Goal: Information Seeking & Learning: Learn about a topic

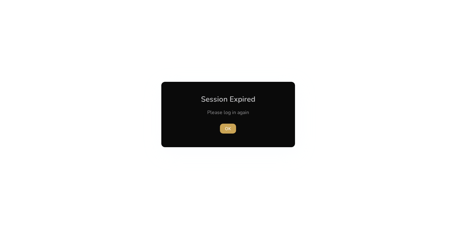
click at [227, 128] on span "OK" at bounding box center [228, 129] width 6 height 7
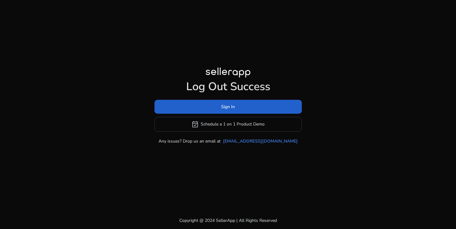
click at [215, 108] on span at bounding box center [228, 106] width 147 height 15
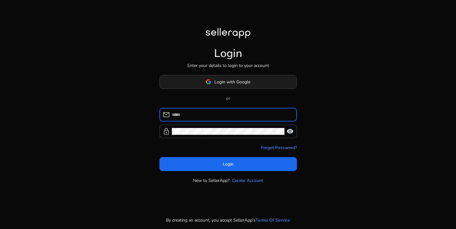
click at [217, 81] on span "Login with Google" at bounding box center [232, 82] width 36 height 7
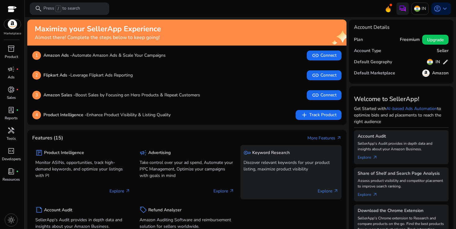
click at [289, 166] on p "Discover relevant keywords for your product listing, maximize product visibility" at bounding box center [291, 165] width 95 height 13
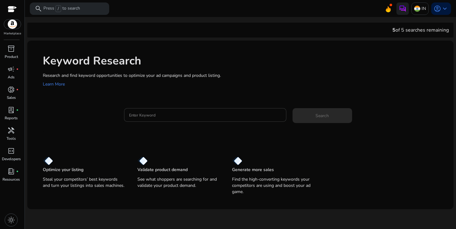
click at [184, 117] on input "Enter Keyword" at bounding box center [205, 115] width 152 height 7
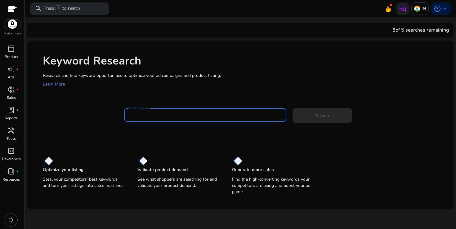
click at [161, 114] on input "Enter Keyword" at bounding box center [205, 115] width 152 height 7
paste input "**********"
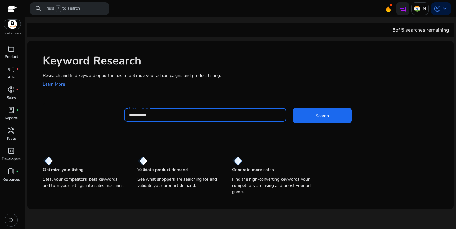
type input "**********"
click at [293, 108] on button "Search" at bounding box center [323, 115] width 60 height 15
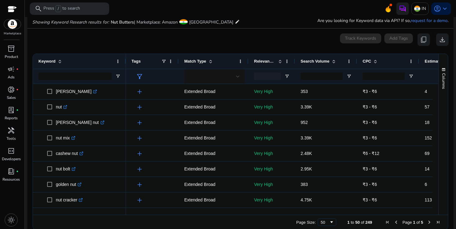
scroll to position [74, 0]
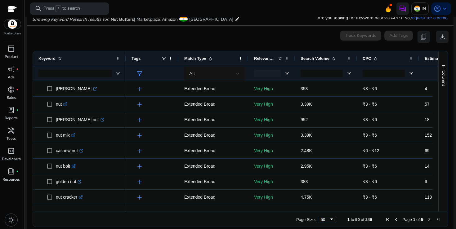
click at [321, 53] on div "Search Volume" at bounding box center [323, 59] width 44 height 12
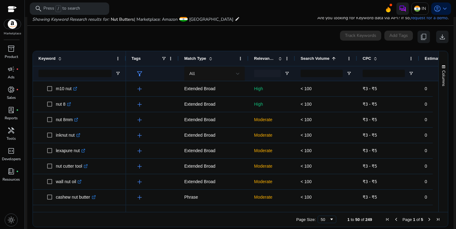
click at [320, 59] on span "Search Volume" at bounding box center [315, 58] width 29 height 5
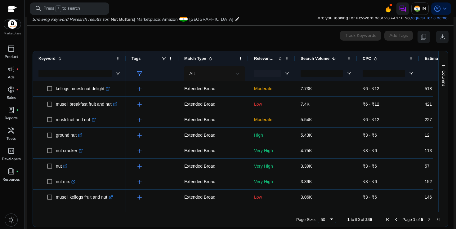
click at [270, 58] on span "Relevance Score" at bounding box center [265, 58] width 22 height 5
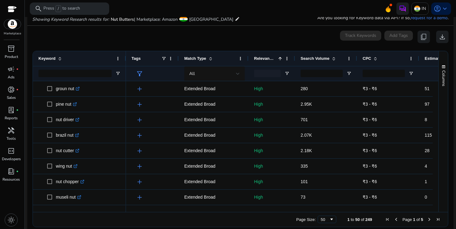
click at [270, 58] on span "Relevance Score" at bounding box center [265, 58] width 22 height 5
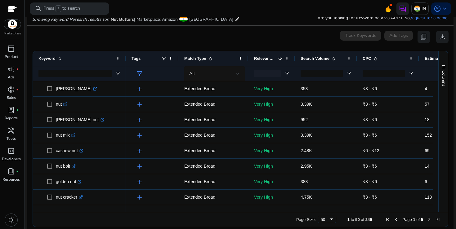
click at [270, 58] on span "Relevance Score" at bounding box center [265, 58] width 22 height 5
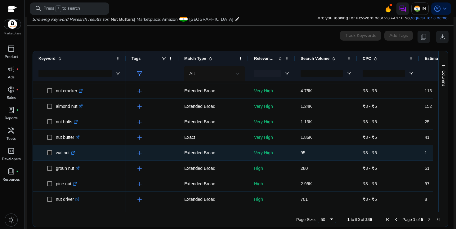
scroll to position [120, 0]
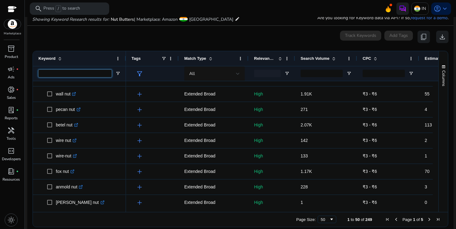
click at [106, 73] on input "Keyword Filter Input" at bounding box center [74, 73] width 73 height 7
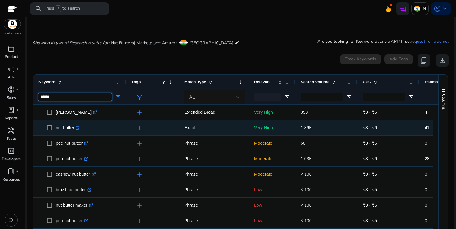
type input "******"
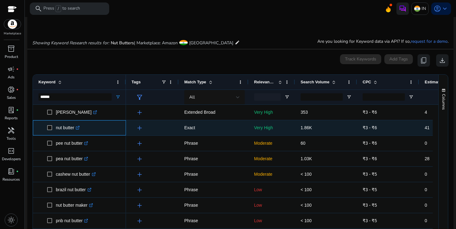
drag, startPoint x: 57, startPoint y: 129, endPoint x: 76, endPoint y: 129, distance: 19.2
click at [76, 129] on p "nut butter .st0{fill:#2c8af8}" at bounding box center [68, 128] width 24 height 13
copy p "nut butter"
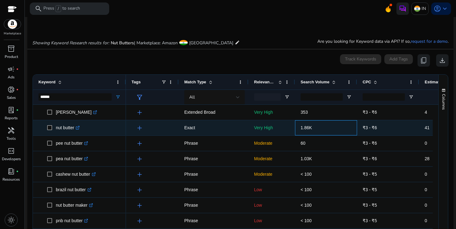
drag, startPoint x: 299, startPoint y: 128, endPoint x: 312, endPoint y: 128, distance: 13.3
click at [312, 128] on div "1.86K" at bounding box center [326, 127] width 62 height 15
copy span "1.86K"
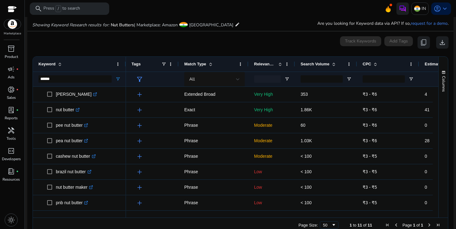
click at [213, 40] on div "0 keyword(s) selected Track Keywords Add Tags content_copy download" at bounding box center [240, 42] width 416 height 12
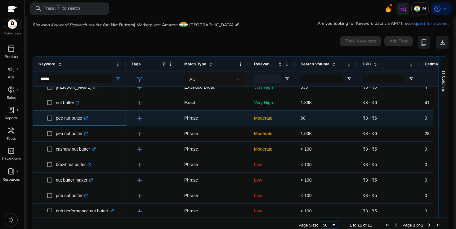
drag, startPoint x: 56, startPoint y: 119, endPoint x: 84, endPoint y: 121, distance: 27.7
click at [84, 121] on p "pee nut butter .st0{fill:#2c8af8}" at bounding box center [72, 118] width 32 height 13
copy p "pee nut butter"
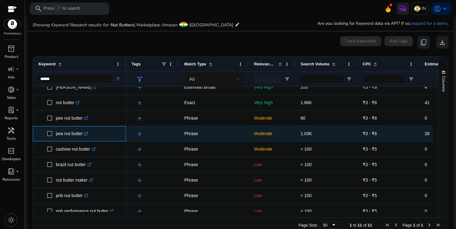
drag, startPoint x: 56, startPoint y: 136, endPoint x: 69, endPoint y: 135, distance: 14.0
click at [69, 135] on p "pea nut butter .st0{fill:#2c8af8}" at bounding box center [72, 134] width 32 height 13
drag, startPoint x: 57, startPoint y: 135, endPoint x: 83, endPoint y: 136, distance: 26.7
click at [83, 136] on p "pea nut butter .st0{fill:#2c8af8}" at bounding box center [72, 134] width 32 height 13
copy p "pea nut butter"
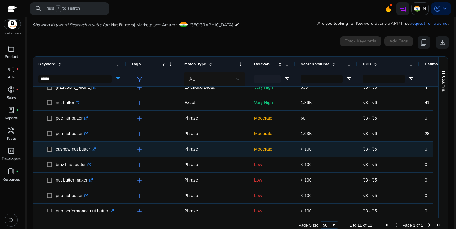
scroll to position [31, 0]
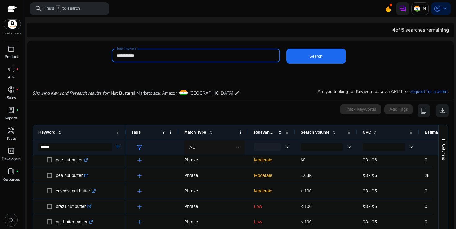
click at [199, 57] on input "**********" at bounding box center [196, 55] width 159 height 7
click at [199, 58] on input "**********" at bounding box center [196, 55] width 159 height 7
paste input "**"
type input "**********"
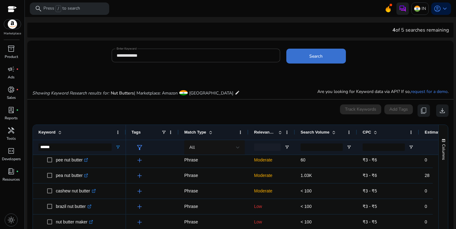
click at [295, 58] on span at bounding box center [316, 56] width 60 height 15
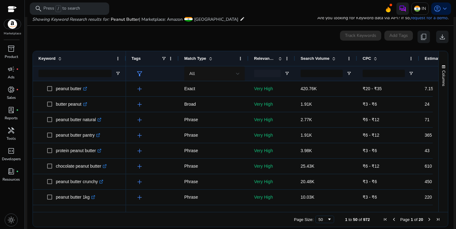
click at [322, 61] on div "Search Volume" at bounding box center [323, 59] width 44 height 12
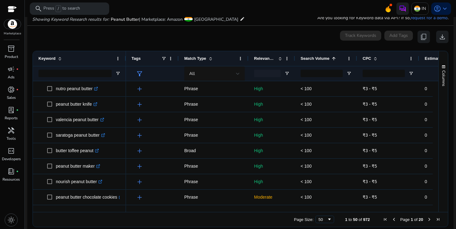
click at [318, 58] on span "Search Volume" at bounding box center [315, 58] width 29 height 5
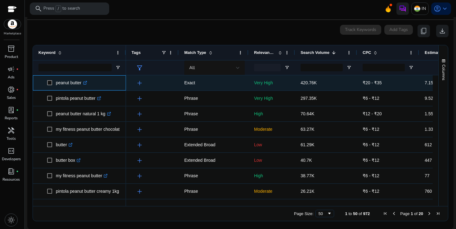
drag, startPoint x: 56, startPoint y: 85, endPoint x: 83, endPoint y: 85, distance: 27.0
click at [83, 85] on p "peanut butter .st0{fill:#2c8af8}" at bounding box center [71, 83] width 31 height 13
copy p "peanut butter"
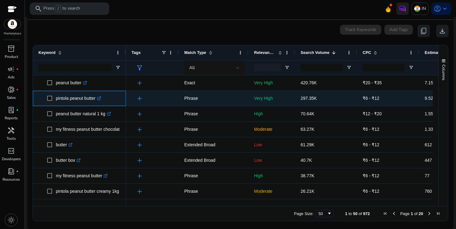
drag, startPoint x: 57, startPoint y: 100, endPoint x: 97, endPoint y: 101, distance: 40.1
click at [97, 101] on p "pintola peanut butter .st0{fill:#2c8af8}" at bounding box center [78, 98] width 45 height 13
copy p "pintola peanut butter"
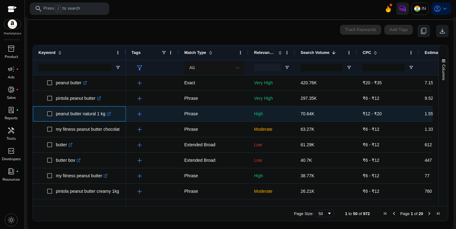
drag, startPoint x: 57, startPoint y: 114, endPoint x: 106, endPoint y: 115, distance: 49.7
click at [106, 115] on p "peanut butter natural 1 kg .st0{fill:#2c8af8}" at bounding box center [83, 114] width 55 height 13
copy p "peanut butter natural 1 kg"
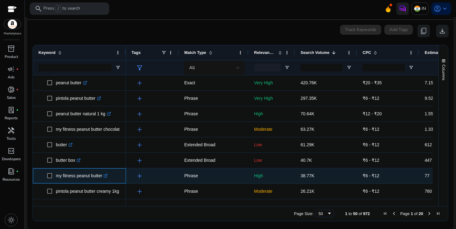
drag, startPoint x: 56, startPoint y: 177, endPoint x: 105, endPoint y: 178, distance: 49.0
click at [105, 178] on p "my fitness peanut butter .st0{fill:#2c8af8}" at bounding box center [82, 176] width 52 height 13
copy p "my fitness peanut butter"
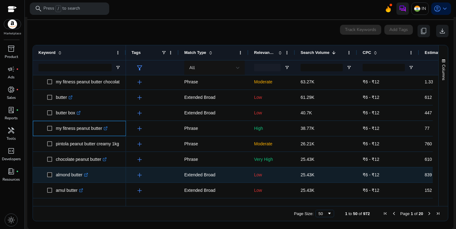
scroll to position [48, 0]
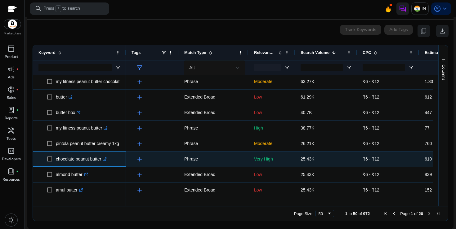
drag, startPoint x: 56, startPoint y: 161, endPoint x: 104, endPoint y: 161, distance: 47.8
click at [104, 161] on p "chocolate peanut butter .st0{fill:#2c8af8}" at bounding box center [81, 159] width 51 height 13
copy p "chocolate peanut butter"
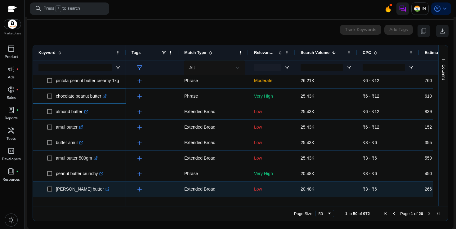
scroll to position [121, 0]
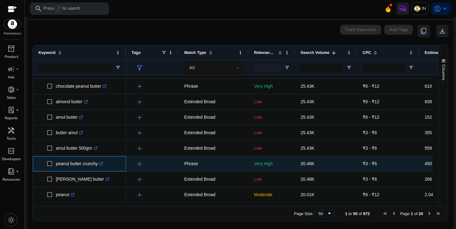
drag, startPoint x: 56, startPoint y: 165, endPoint x: 100, endPoint y: 164, distance: 43.8
click at [100, 164] on p "peanut butter crunchy .st0{fill:#2c8af8}" at bounding box center [79, 164] width 47 height 13
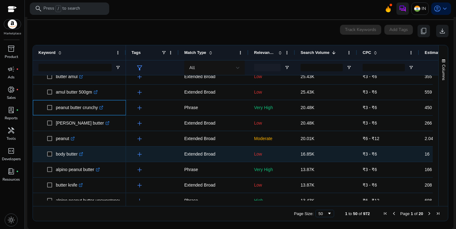
scroll to position [178, 0]
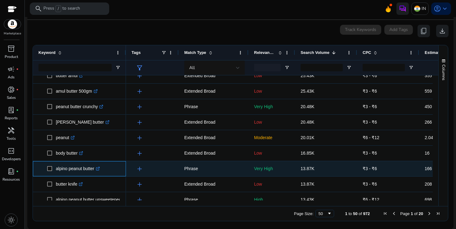
drag, startPoint x: 56, startPoint y: 169, endPoint x: 96, endPoint y: 170, distance: 40.0
click at [96, 170] on p "alpino peanut butter .st0{fill:#2c8af8}" at bounding box center [78, 169] width 44 height 13
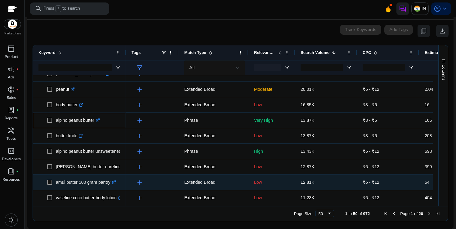
scroll to position [226, 0]
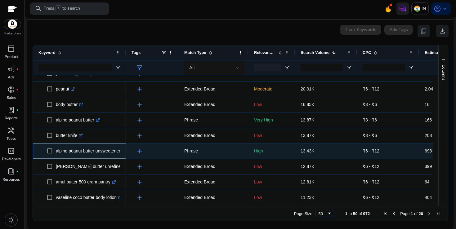
drag, startPoint x: 57, startPoint y: 152, endPoint x: 127, endPoint y: 153, distance: 69.8
click at [127, 153] on div "butter .st0{fill:#2c8af8} butter box .st0{fill:#2c8af8} my fitness peanut butte…" at bounding box center [233, 137] width 400 height 125
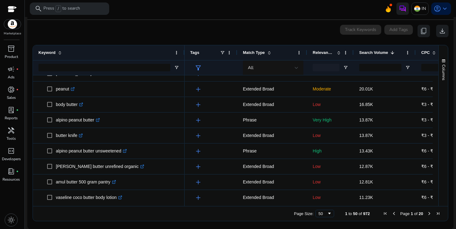
drag, startPoint x: 125, startPoint y: 52, endPoint x: 184, endPoint y: 52, distance: 58.9
click at [184, 52] on div at bounding box center [184, 52] width 2 height 15
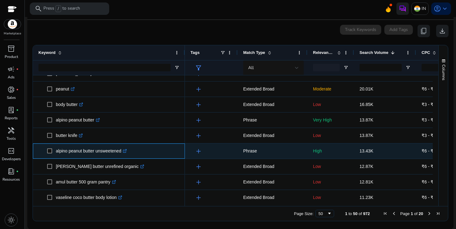
click at [67, 153] on p "alpino peanut butter unsweetened .st0{fill:#2c8af8}" at bounding box center [91, 151] width 71 height 13
drag, startPoint x: 56, startPoint y: 151, endPoint x: 126, endPoint y: 155, distance: 70.2
click at [126, 155] on p "alpino peanut butter unsweetened .st0{fill:#2c8af8}" at bounding box center [91, 151] width 71 height 13
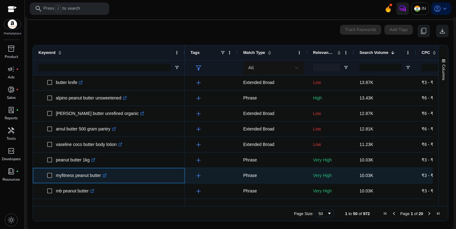
drag, startPoint x: 57, startPoint y: 177, endPoint x: 104, endPoint y: 178, distance: 46.5
click at [104, 178] on p "myfitness peanut butter .st0{fill:#2c8af8}" at bounding box center [81, 175] width 51 height 13
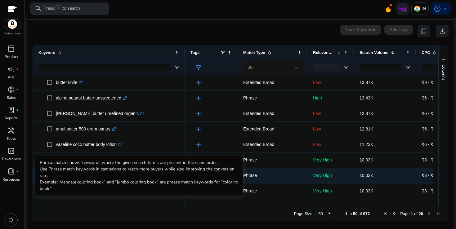
click at [296, 176] on p "Phrase" at bounding box center [272, 175] width 59 height 13
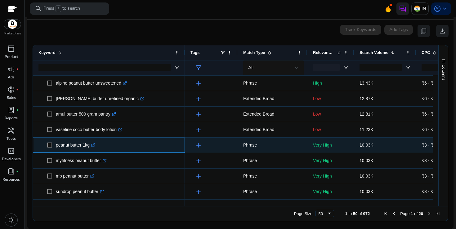
drag, startPoint x: 56, startPoint y: 146, endPoint x: 90, endPoint y: 146, distance: 34.1
click at [90, 146] on p "peanut butter 1kg .st0{fill:#2c8af8}" at bounding box center [75, 145] width 39 height 13
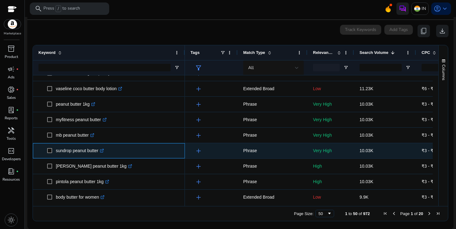
drag, startPoint x: 56, startPoint y: 152, endPoint x: 101, endPoint y: 150, distance: 44.7
click at [101, 150] on p "sundrop peanut butter .st0{fill:#2c8af8}" at bounding box center [80, 151] width 48 height 13
